Goal: Transaction & Acquisition: Purchase product/service

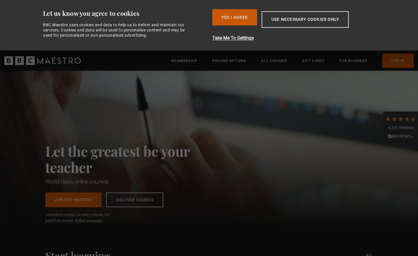
click at [223, 22] on button "Yes I Agree" at bounding box center [235, 17] width 45 height 16
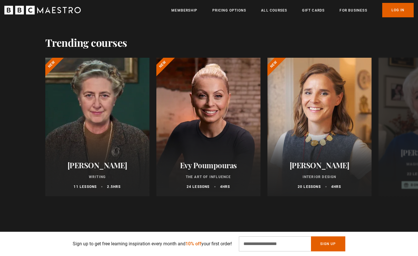
scroll to position [264, 0]
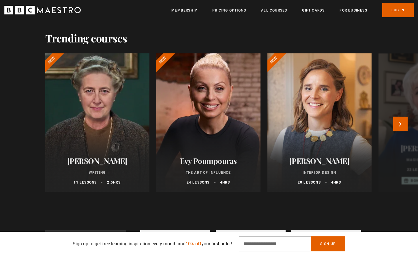
click at [214, 119] on div at bounding box center [208, 122] width 115 height 152
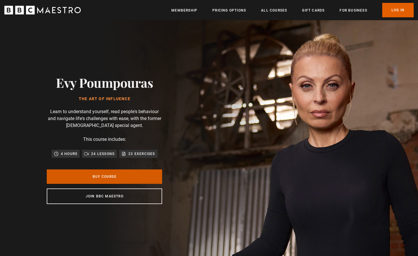
click at [125, 174] on link "Buy Course" at bounding box center [105, 177] width 116 height 14
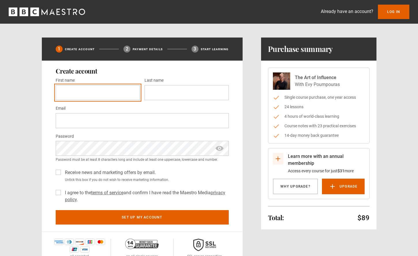
click at [72, 92] on input "First name *" at bounding box center [98, 92] width 84 height 15
type input "*******"
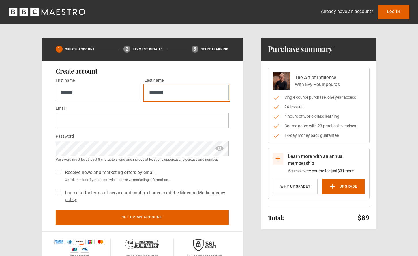
type input "********"
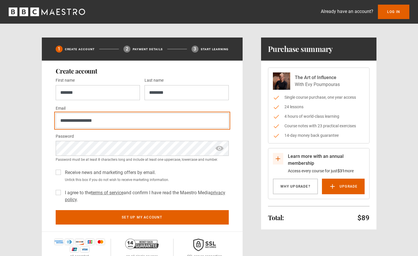
type input "**********"
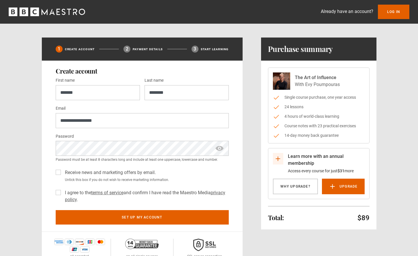
click at [63, 191] on label "I agree to the terms of service and confirm I have read the Maestro Media priva…" at bounding box center [146, 196] width 166 height 14
click at [60, 178] on div "Receive news and marketing offers by email. Untick this box if you do not wish …" at bounding box center [142, 175] width 173 height 16
click at [63, 175] on label "Receive news and marketing offers by email." at bounding box center [109, 172] width 93 height 7
click at [76, 209] on form "**********" at bounding box center [142, 151] width 173 height 148
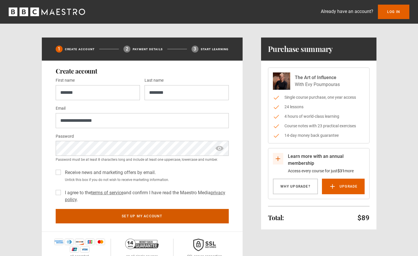
click at [82, 218] on button "Set up my account" at bounding box center [142, 216] width 173 height 14
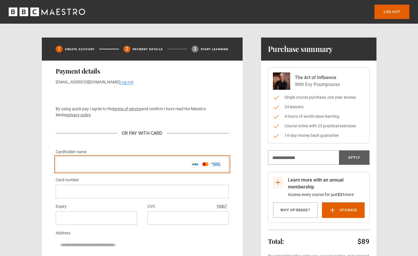
click at [80, 168] on input "Cardholder name *" at bounding box center [142, 164] width 173 height 15
type input "**********"
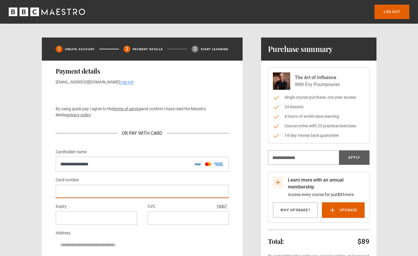
click at [86, 186] on div at bounding box center [142, 192] width 173 height 14
click at [1, 178] on div "Log out Learn more with an annual membership Access every course for just $31 m…" at bounding box center [209, 180] width 418 height 360
click at [62, 213] on div at bounding box center [96, 218] width 81 height 14
click at [162, 224] on div at bounding box center [188, 218] width 81 height 14
click at [162, 221] on div at bounding box center [188, 218] width 81 height 14
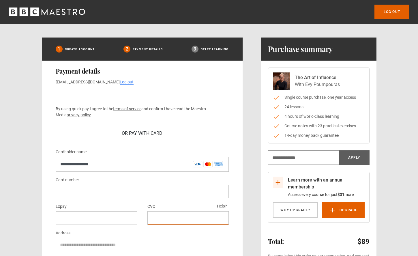
click at [30, 199] on div "Learn more with an annual membership Access every course for just $31 more Why …" at bounding box center [209, 199] width 372 height 323
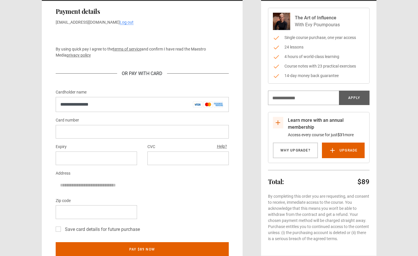
scroll to position [66, 0]
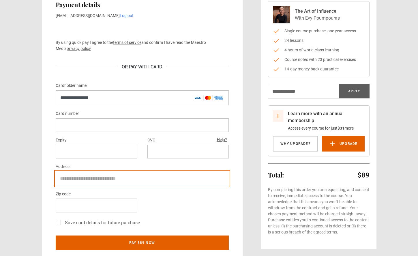
click at [77, 178] on input "Address" at bounding box center [142, 179] width 173 height 14
type input "**********"
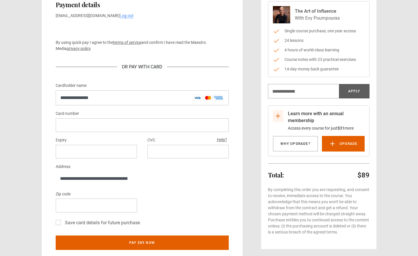
click at [66, 202] on div at bounding box center [96, 206] width 81 height 14
click at [32, 181] on div "Learn more with an annual membership Access every course for just $31 more Why …" at bounding box center [209, 132] width 372 height 323
click at [63, 222] on label "Save card details for future purchase" at bounding box center [101, 222] width 77 height 7
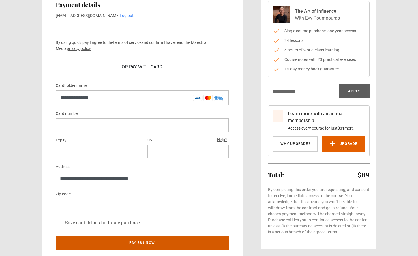
click at [89, 249] on button "Pay $89 now" at bounding box center [142, 243] width 173 height 14
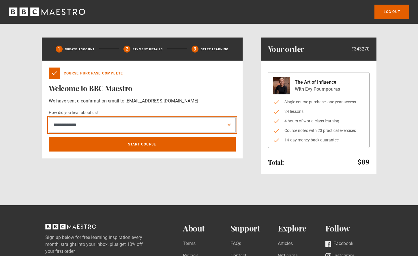
click at [167, 121] on select "**********" at bounding box center [142, 125] width 187 height 15
click at [164, 122] on select "**********" at bounding box center [142, 125] width 187 height 15
select select "******"
click at [49, 118] on select "**********" at bounding box center [142, 125] width 187 height 15
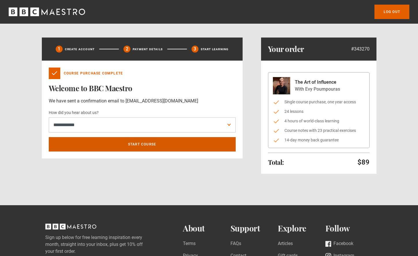
click at [159, 142] on link "Start course" at bounding box center [142, 144] width 187 height 14
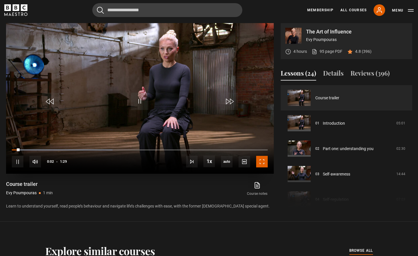
click at [262, 161] on span "Video Player" at bounding box center [262, 162] width 12 height 12
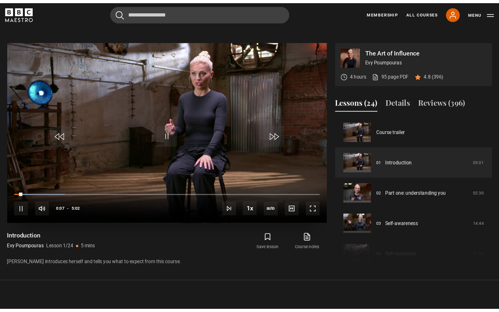
scroll to position [248, 0]
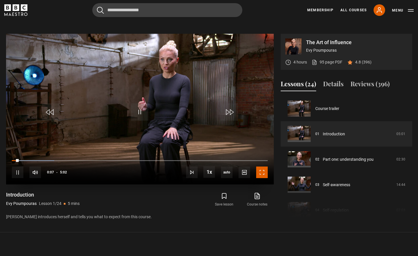
click at [265, 168] on span "Video Player" at bounding box center [262, 173] width 12 height 12
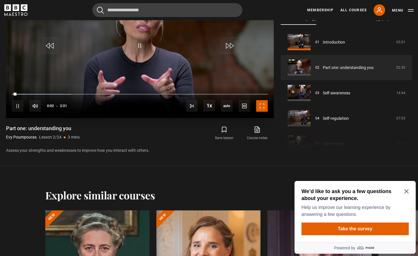
click at [259, 106] on span "Video Player" at bounding box center [262, 106] width 12 height 12
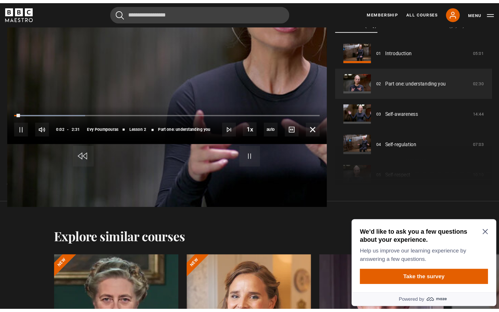
scroll to position [282, 0]
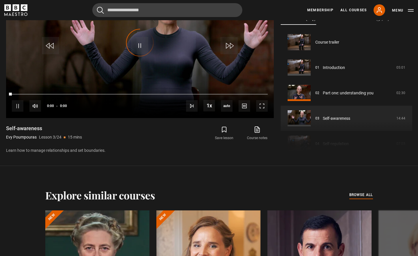
scroll to position [51, 0]
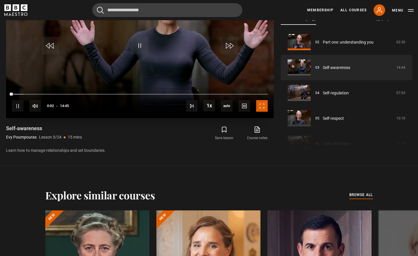
click at [262, 106] on span "Video Player" at bounding box center [262, 106] width 12 height 12
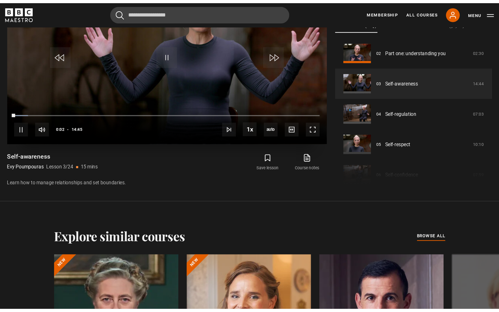
scroll to position [282, 0]
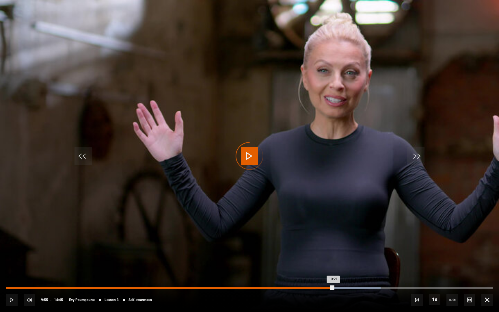
click at [333, 256] on div "Loaded : 76.91% 09:55 10:21" at bounding box center [249, 288] width 487 height 2
click at [324, 256] on div "09:37" at bounding box center [324, 288] width 1 height 2
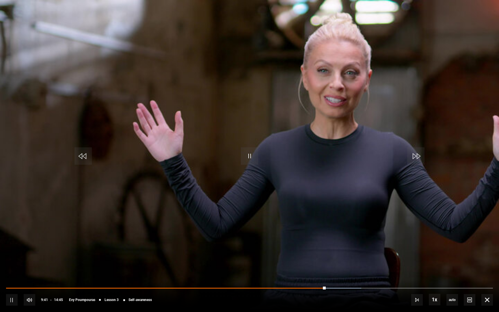
click at [314, 256] on div "10s Skip Back 10 seconds Pause 10s Skip Forward 10 seconds Loaded : 72.95% 09:3…" at bounding box center [249, 296] width 499 height 32
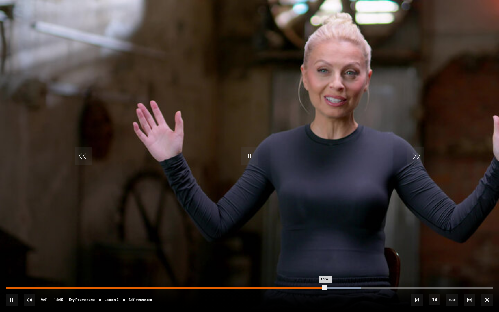
click at [313, 256] on div "09:41" at bounding box center [166, 288] width 320 height 2
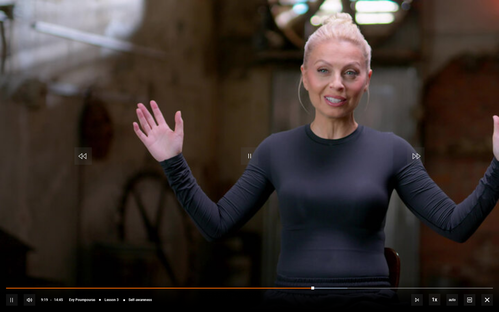
click at [300, 256] on div "10s Skip Back 10 seconds Pause 10s Skip Forward 10 seconds Loaded : 70.13% 09:0…" at bounding box center [249, 296] width 499 height 32
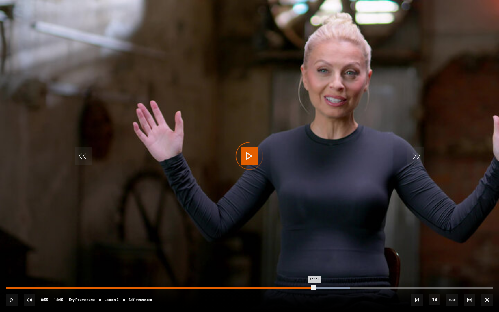
click at [301, 256] on div "08:55" at bounding box center [301, 288] width 1 height 2
click at [310, 256] on div "09:13" at bounding box center [310, 288] width 1 height 2
click at [304, 256] on div "Loaded : 70.69% 09:02 09:02" at bounding box center [249, 288] width 487 height 2
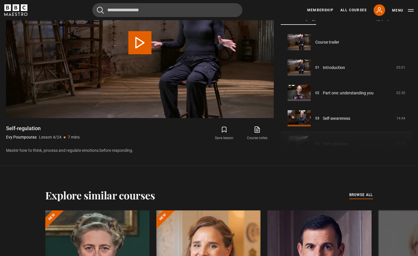
scroll to position [76, 0]
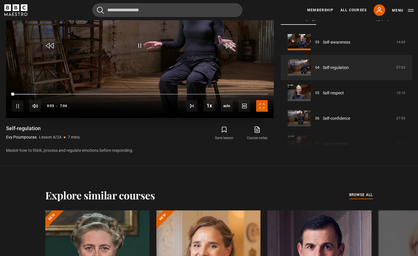
click at [266, 106] on span "Video Player" at bounding box center [262, 106] width 12 height 12
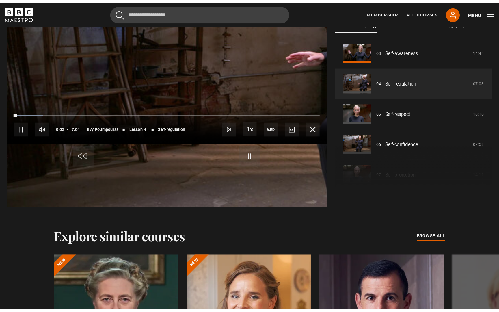
scroll to position [282, 0]
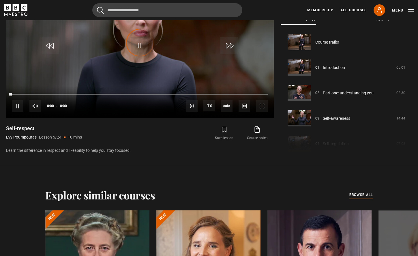
scroll to position [102, 0]
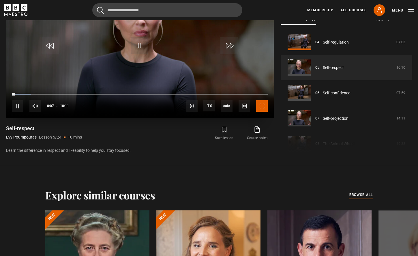
click at [266, 106] on span "Video Player" at bounding box center [262, 106] width 12 height 12
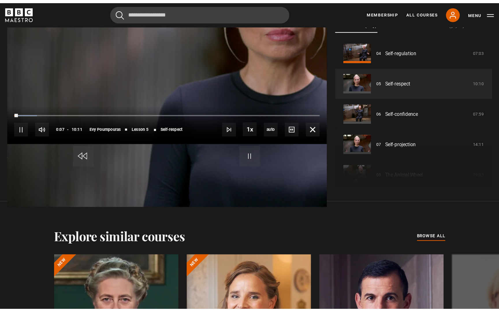
scroll to position [282, 0]
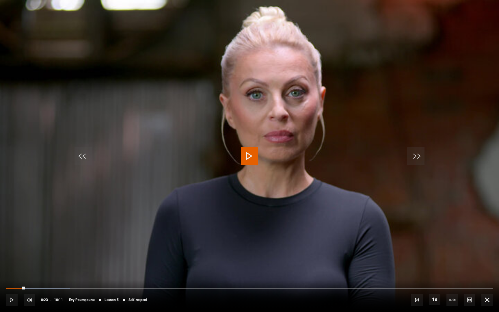
click at [254, 150] on span "Video Player" at bounding box center [249, 155] width 17 height 17
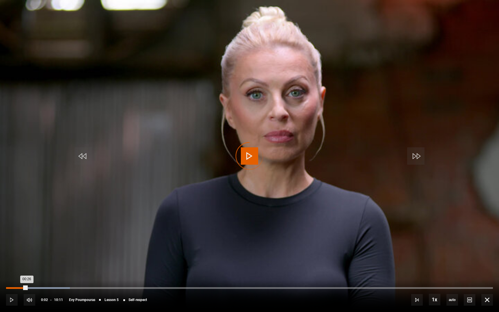
click at [8, 256] on div "00:02" at bounding box center [8, 288] width 1 height 2
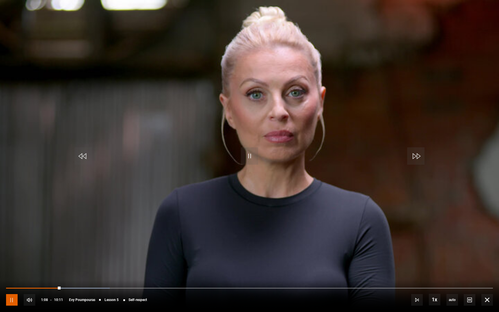
click at [10, 256] on span "Video Player" at bounding box center [12, 300] width 12 height 12
